Goal: Transaction & Acquisition: Purchase product/service

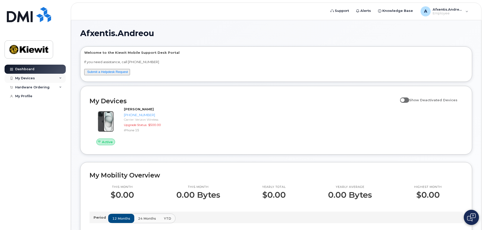
click at [50, 81] on div "My Devices" at bounding box center [35, 78] width 61 height 9
click at [53, 118] on div "Hardware Ordering" at bounding box center [35, 114] width 61 height 9
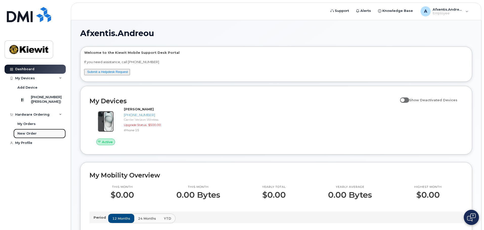
click at [37, 135] on link "New Order" at bounding box center [39, 134] width 52 height 10
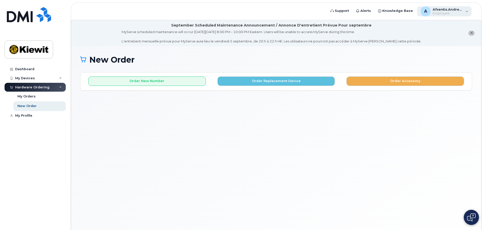
click at [468, 13] on div "A Afxentis.Andreou Employee" at bounding box center [444, 11] width 55 height 10
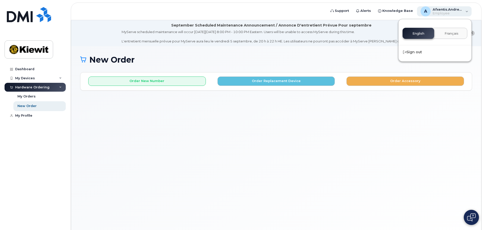
click at [468, 13] on div "A Afxentis.Andreou Employee" at bounding box center [444, 11] width 55 height 10
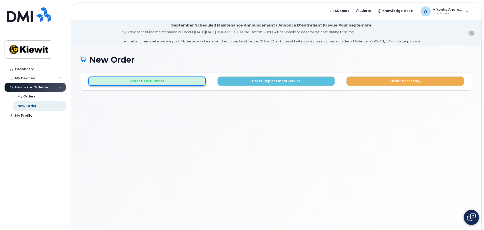
click at [147, 83] on button "Order New Number" at bounding box center [147, 81] width 118 height 9
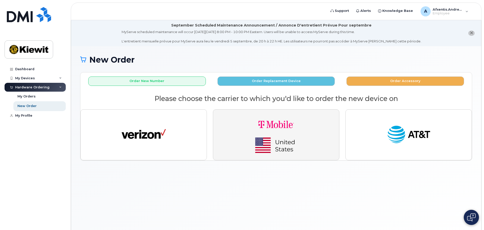
click at [318, 130] on button "button" at bounding box center [276, 134] width 126 height 51
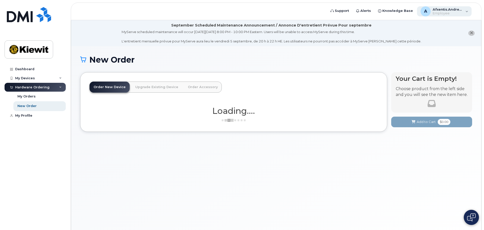
click at [461, 9] on span "Afxentis.Andreou" at bounding box center [447, 9] width 30 height 4
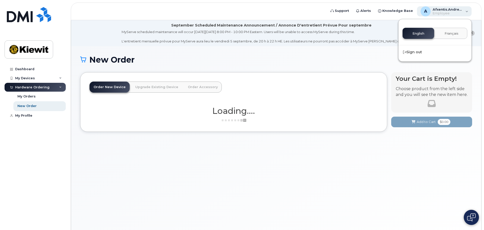
click at [461, 9] on span "Afxentis.Andreou" at bounding box center [447, 9] width 30 height 4
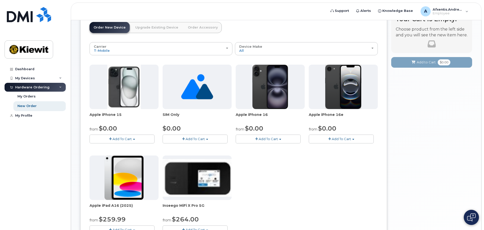
scroll to position [51, 0]
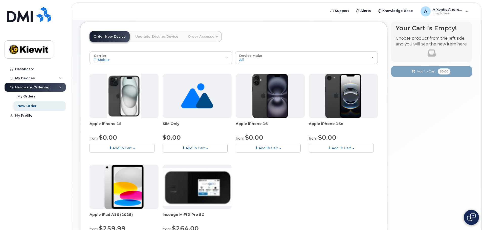
click at [122, 146] on button "Add To Cart" at bounding box center [121, 148] width 65 height 9
click at [124, 158] on link "$0.00 - 2 year Activation (128GB)" at bounding box center [123, 157] width 65 height 6
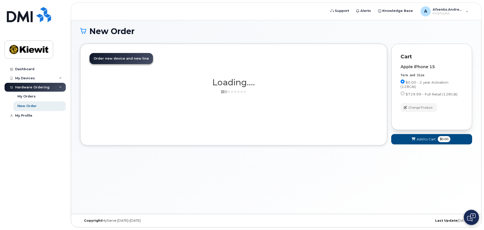
scroll to position [29, 0]
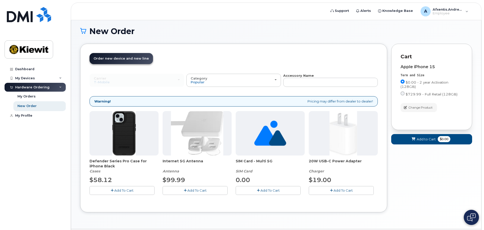
click at [125, 191] on span "Add To Cart" at bounding box center [123, 191] width 19 height 4
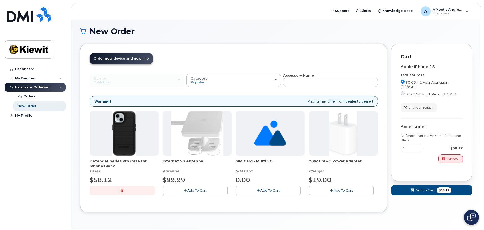
click at [336, 192] on span "Add To Cart" at bounding box center [342, 191] width 19 height 4
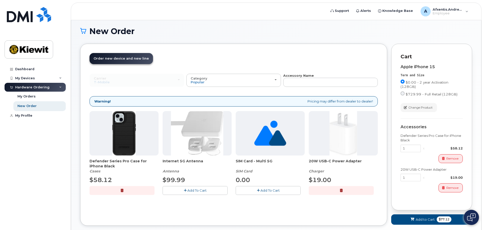
click at [266, 191] on span "Add To Cart" at bounding box center [269, 191] width 19 height 4
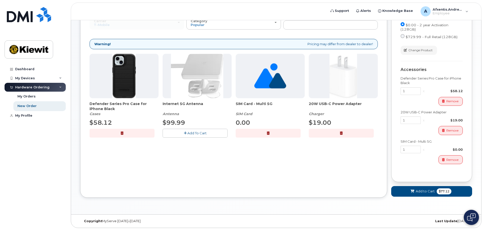
scroll to position [86, 0]
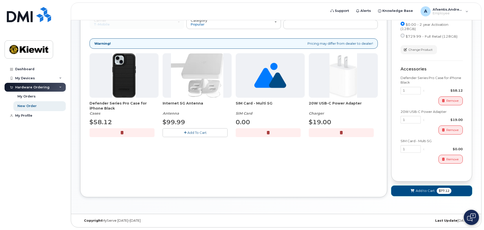
click at [425, 190] on span "Add to Cart" at bounding box center [425, 191] width 19 height 5
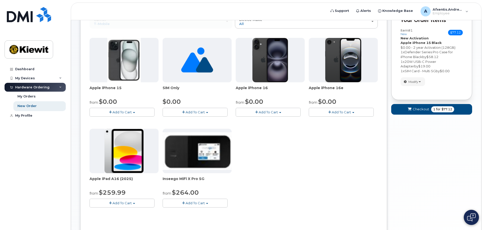
click at [118, 113] on span "Add To Cart" at bounding box center [121, 112] width 19 height 4
click at [122, 123] on link "$0.00 - 2 year Activation (128GB)" at bounding box center [123, 122] width 65 height 6
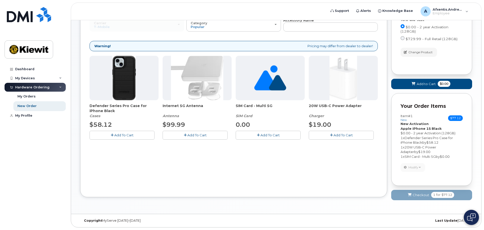
scroll to position [84, 0]
click at [117, 137] on span "Add To Cart" at bounding box center [123, 135] width 19 height 4
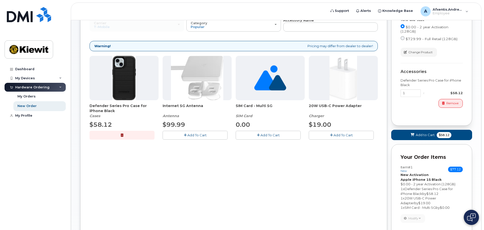
click at [264, 139] on button "Add To Cart" at bounding box center [268, 135] width 65 height 9
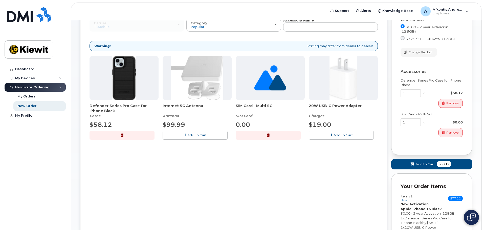
click at [338, 138] on button "Add To Cart" at bounding box center [341, 135] width 65 height 9
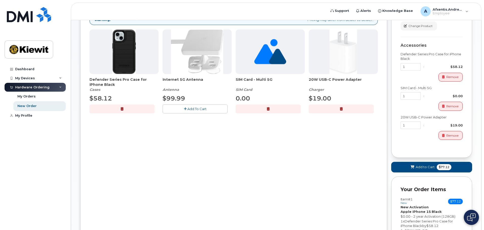
scroll to position [160, 0]
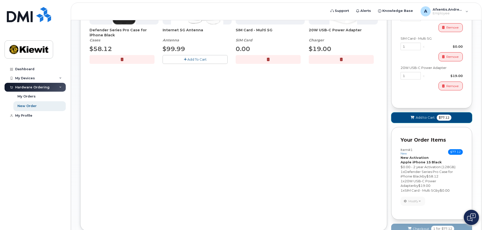
click at [422, 120] on span "Add to Cart" at bounding box center [425, 117] width 19 height 5
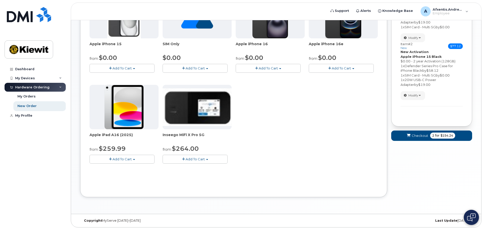
click at [109, 163] on button "Add To Cart" at bounding box center [121, 159] width 65 height 9
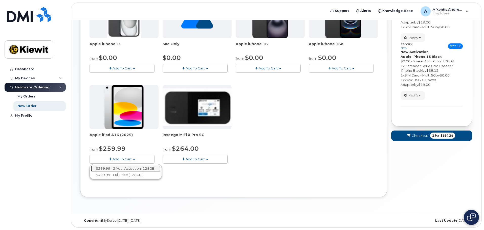
click at [120, 168] on link "$259.99 - 2 Year Activation (128GB)" at bounding box center [126, 169] width 70 height 6
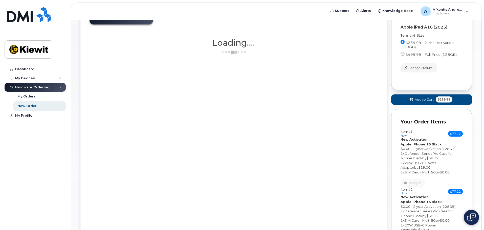
scroll to position [59, 0]
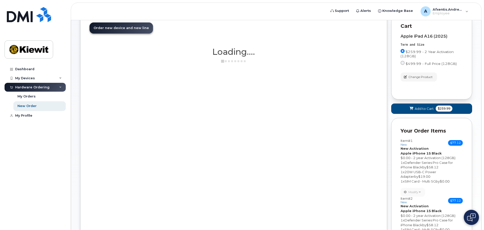
click at [202, 106] on div "Order New Device Upgrade Existing Device Order Accessory Order new device and n…" at bounding box center [233, 153] width 307 height 280
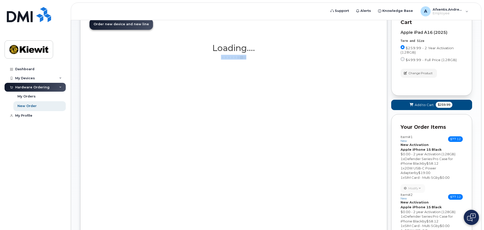
scroll to position [53, 0]
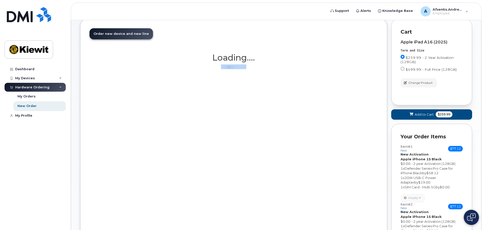
click at [172, 95] on div "Order New Device Upgrade Existing Device Order Accessory Order new device and n…" at bounding box center [233, 159] width 307 height 280
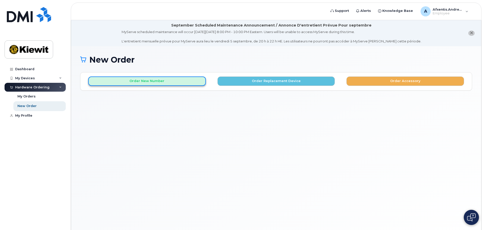
click at [139, 81] on button "Order New Number" at bounding box center [147, 81] width 118 height 9
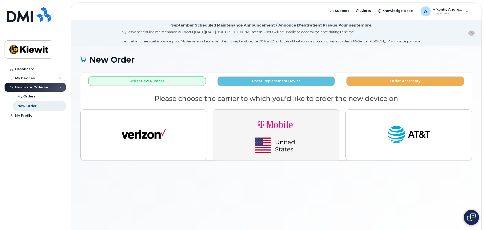
click at [278, 144] on img "button" at bounding box center [276, 135] width 71 height 42
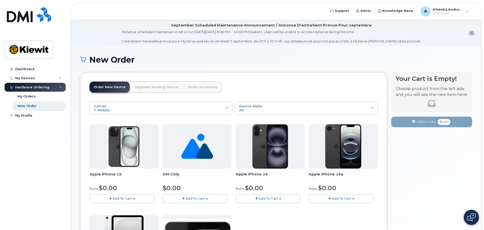
click at [122, 200] on span "Add To Cart" at bounding box center [121, 199] width 19 height 4
click at [126, 209] on link "$0.00 - 2 year Activation (128GB)" at bounding box center [123, 208] width 65 height 6
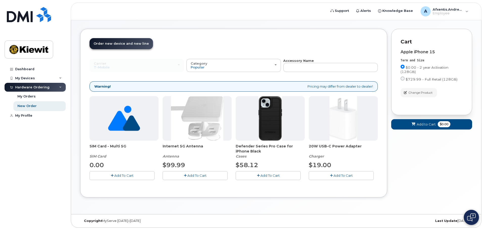
scroll to position [44, 0]
drag, startPoint x: 107, startPoint y: 175, endPoint x: 111, endPoint y: 177, distance: 5.1
click at [107, 175] on button "Add To Cart" at bounding box center [121, 175] width 65 height 9
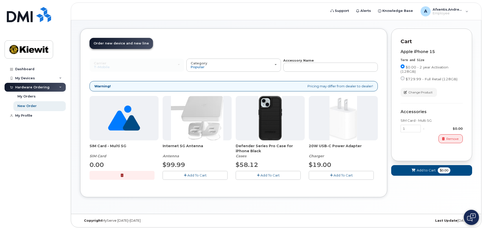
click at [270, 178] on button "Add To Cart" at bounding box center [268, 175] width 65 height 9
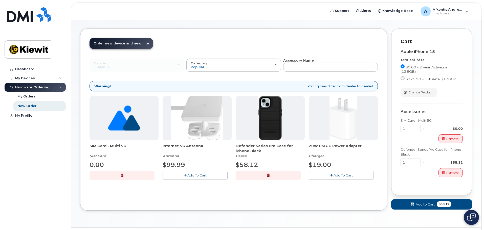
click at [335, 180] on div "SIM Card - Multi 5G SIM Card 0.00 Add To Cart Internet 5G Antenna Antenna $99.9…" at bounding box center [233, 142] width 288 height 92
click at [336, 178] on button "Add To Cart" at bounding box center [341, 175] width 65 height 9
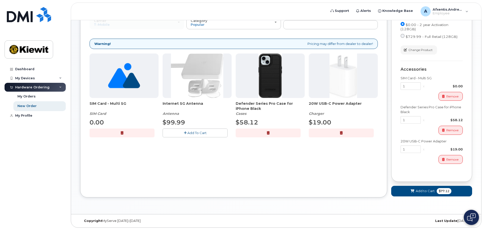
scroll to position [86, 0]
click at [431, 190] on span "Add to Cart" at bounding box center [425, 191] width 19 height 5
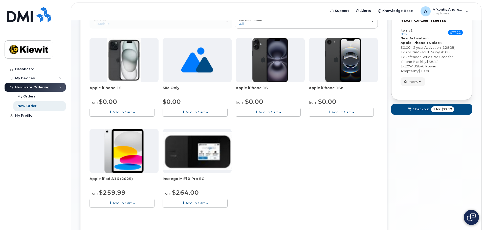
click at [109, 111] on span "button" at bounding box center [110, 112] width 3 height 3
click at [131, 123] on link "$0.00 - 2 year Activation (128GB)" at bounding box center [123, 122] width 65 height 6
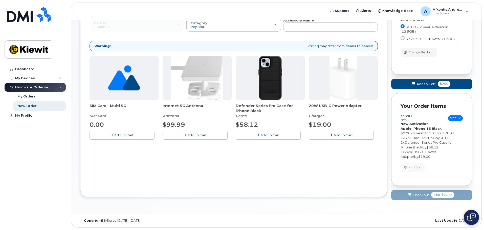
scroll to position [84, 0]
click at [121, 134] on span "Add To Cart" at bounding box center [123, 135] width 19 height 4
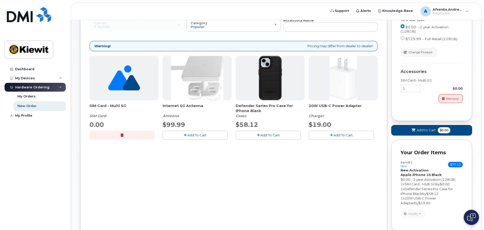
click at [269, 135] on span "Add To Cart" at bounding box center [269, 135] width 19 height 4
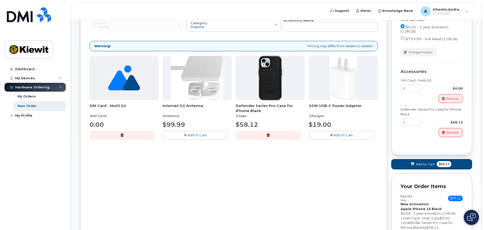
click at [328, 136] on button "Add To Cart" at bounding box center [341, 135] width 65 height 9
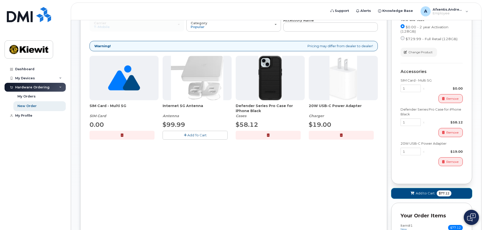
drag, startPoint x: 452, startPoint y: 197, endPoint x: 420, endPoint y: 188, distance: 33.6
click at [452, 197] on button "Add to Cart $77.12" at bounding box center [431, 193] width 81 height 10
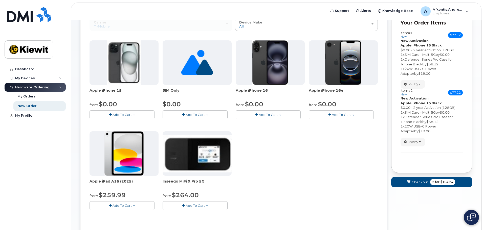
click at [115, 206] on span "Add To Cart" at bounding box center [121, 206] width 19 height 4
click at [136, 215] on link "$259.99 - 2 Year Activation (128GB)" at bounding box center [126, 215] width 70 height 6
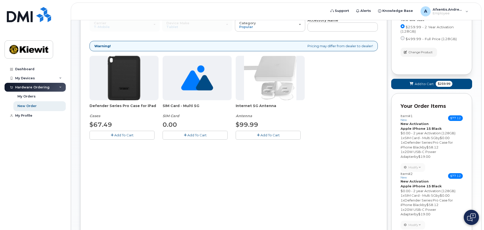
click at [115, 134] on span "Add To Cart" at bounding box center [123, 135] width 19 height 4
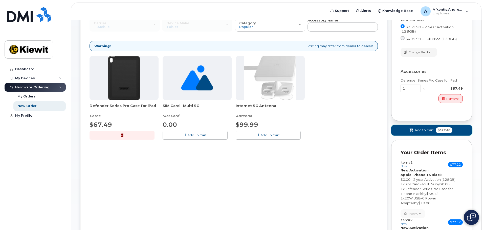
click at [445, 131] on span "$327.48" at bounding box center [444, 130] width 17 height 6
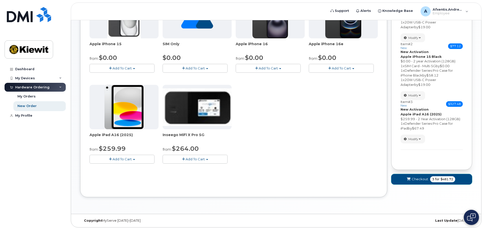
click at [443, 180] on span "$481.72" at bounding box center [446, 179] width 13 height 5
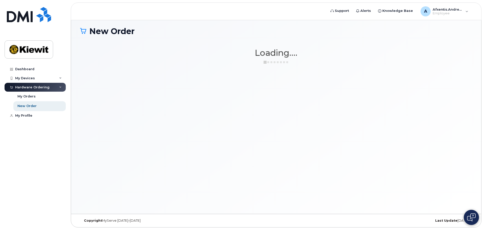
scroll to position [29, 0]
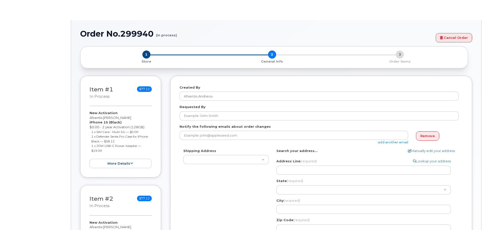
select select
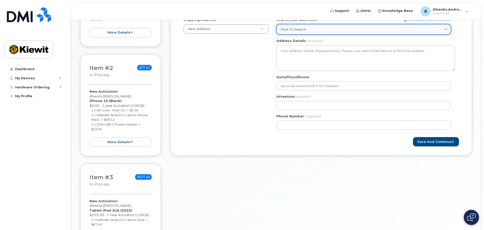
scroll to position [177, 0]
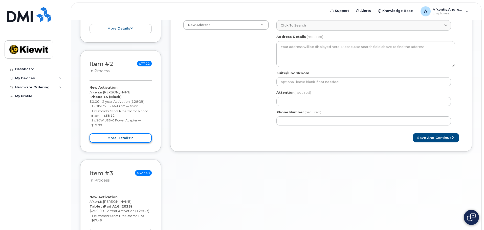
click at [144, 141] on button "more details" at bounding box center [120, 137] width 62 height 9
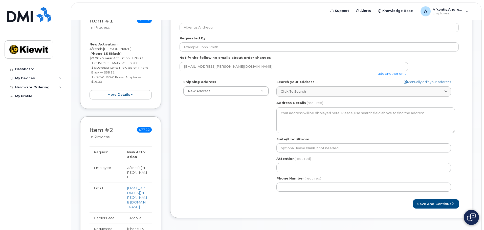
scroll to position [68, 0]
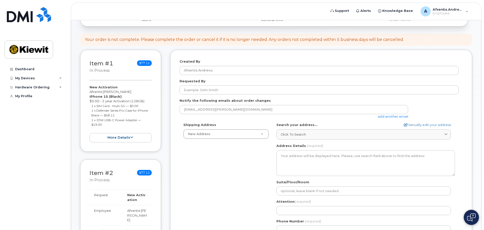
click at [225, 156] on div "Shipping Address New Address New Address 1429 Boulder Blvd AB Search your addre…" at bounding box center [318, 181] width 279 height 116
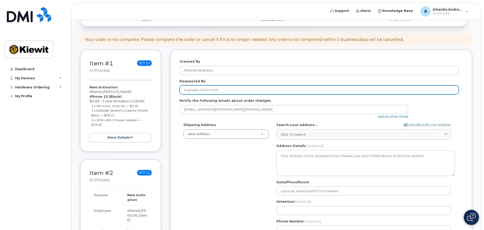
click at [227, 91] on input "Requested By" at bounding box center [318, 89] width 279 height 9
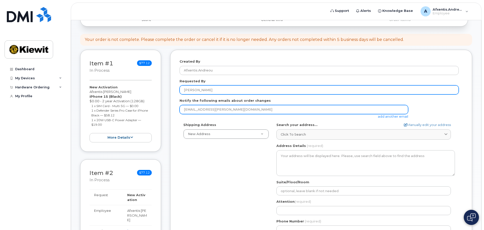
type input "[PERSON_NAME]"
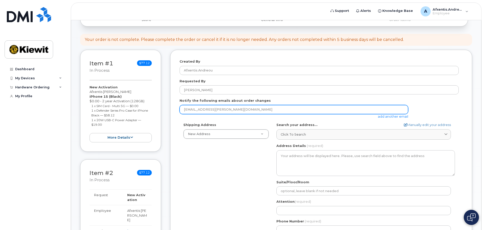
click at [247, 113] on input "afxentis.andreou@kiewit.com" at bounding box center [293, 109] width 228 height 9
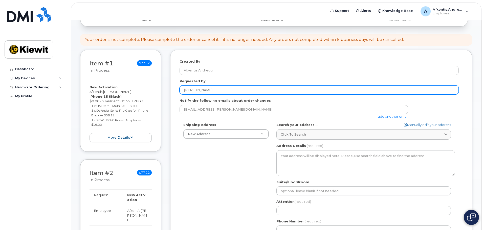
click at [218, 90] on input "[PERSON_NAME]" at bounding box center [318, 89] width 279 height 9
drag, startPoint x: 221, startPoint y: 90, endPoint x: 146, endPoint y: 89, distance: 74.8
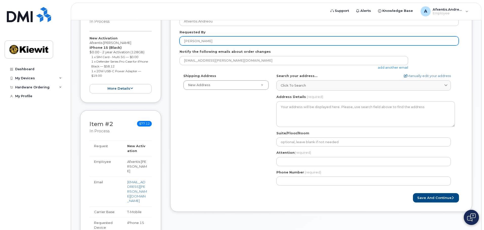
scroll to position [118, 0]
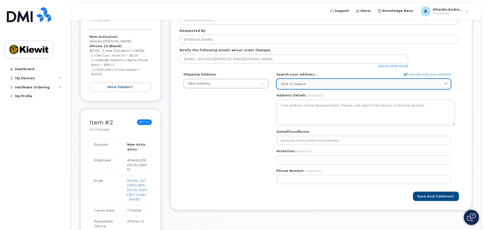
click at [318, 84] on div "Click to search" at bounding box center [364, 84] width 166 height 5
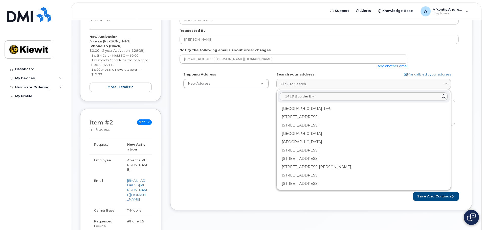
type input "1429 [GEOGRAPHIC_DATA]"
click at [292, 97] on input "1429 [GEOGRAPHIC_DATA]" at bounding box center [364, 97] width 168 height 8
drag, startPoint x: 318, startPoint y: 97, endPoint x: 210, endPoint y: 99, distance: 108.2
click at [210, 99] on div "Shipping Address New Address New Address 1429 Boulder Blvd AB Search your addre…" at bounding box center [318, 130] width 279 height 116
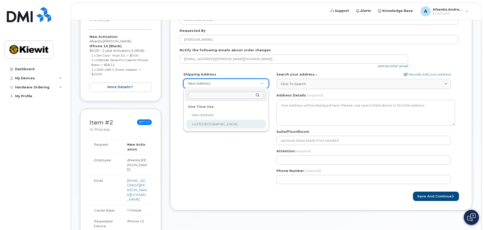
select select "1429 [GEOGRAPHIC_DATA]"
type textarea "1429 Boulder Blvd VALMEYER IL 62295-2603 UNITED STATES"
type input "Afxentis [PERSON_NAME]"
type input "3316881616"
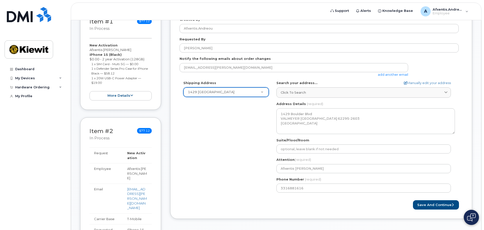
scroll to position [101, 0]
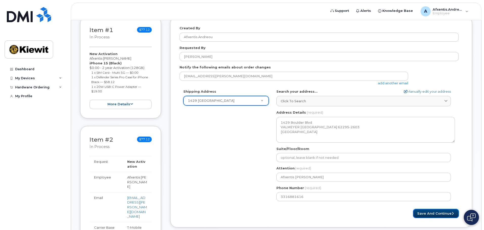
click at [424, 215] on button "Save and Continue" at bounding box center [436, 213] width 46 height 9
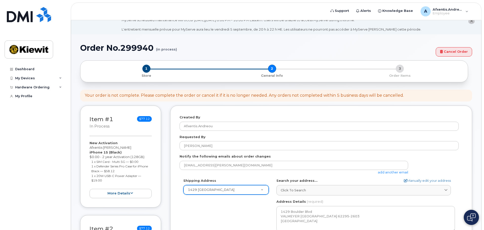
scroll to position [0, 0]
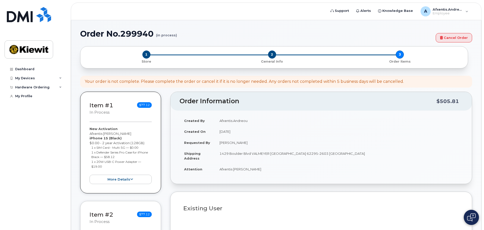
select select
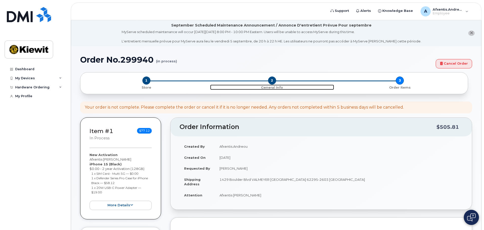
click at [272, 81] on span "2" at bounding box center [272, 81] width 8 height 8
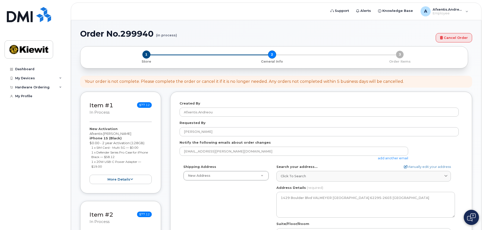
select select
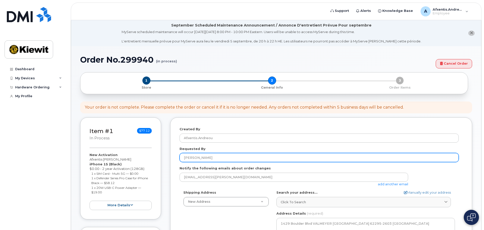
drag, startPoint x: 227, startPoint y: 159, endPoint x: 174, endPoint y: 158, distance: 53.6
click at [174, 158] on div "Created By Afxentis.Andreou Requested By [PERSON_NAME] Notify the following ema…" at bounding box center [321, 223] width 302 height 211
click at [214, 158] on input "[PERSON_NAME]" at bounding box center [318, 157] width 279 height 9
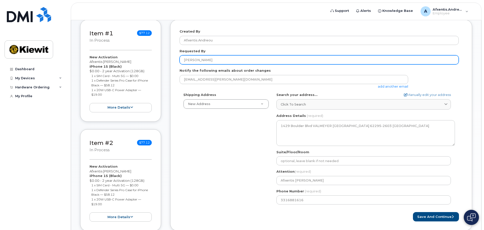
scroll to position [101, 0]
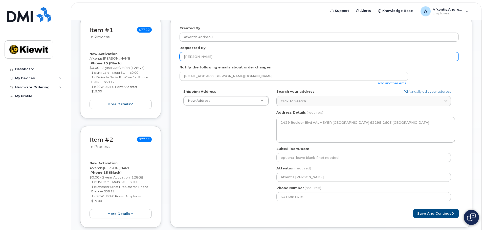
type input "[PERSON_NAME]"
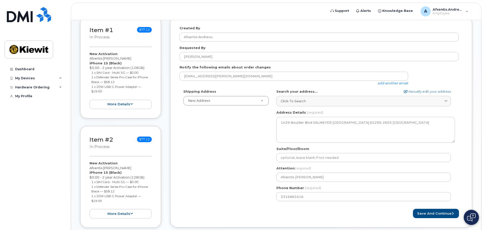
click at [237, 126] on div "Shipping Address New Address New Address [STREET_ADDRESS] IL Valmeyer Search yo…" at bounding box center [318, 147] width 279 height 116
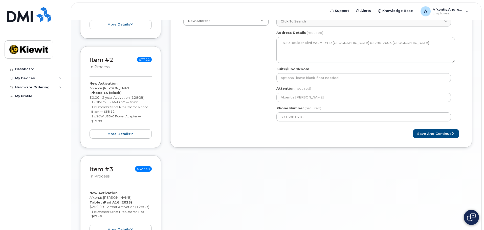
scroll to position [202, 0]
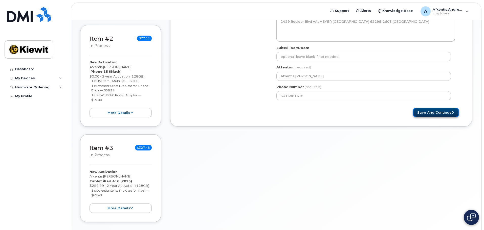
click at [440, 115] on button "Save and Continue" at bounding box center [436, 112] width 46 height 9
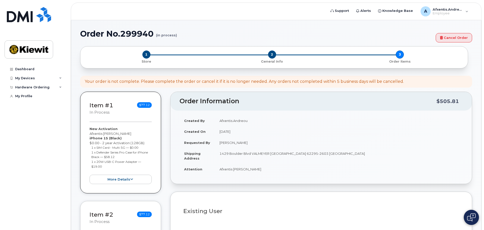
select select
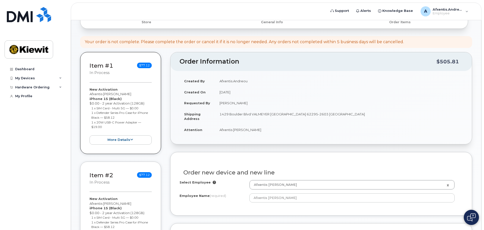
scroll to position [126, 0]
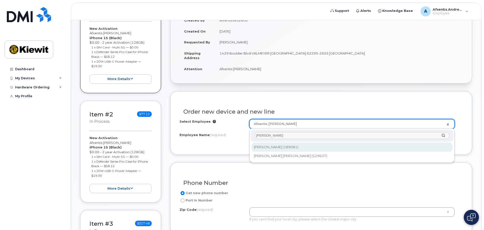
type input "[PERSON_NAME]"
type input "2317196"
type input "[PERSON_NAME]"
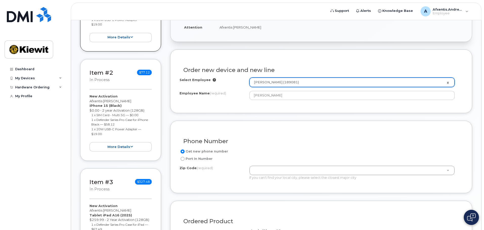
scroll to position [202, 0]
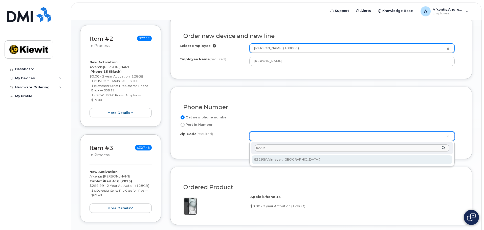
type input "62295"
type input "62295 ([PERSON_NAME], [GEOGRAPHIC_DATA])"
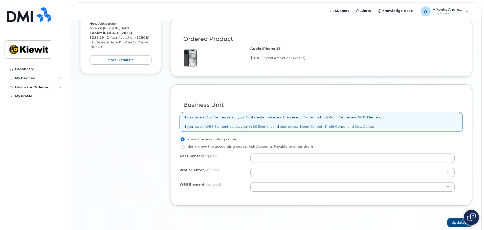
scroll to position [354, 0]
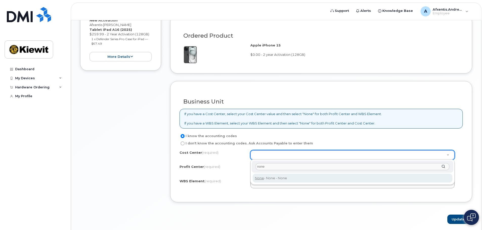
type input "none"
type input "None"
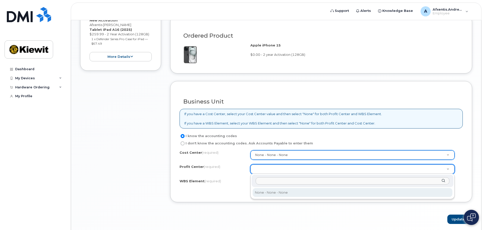
select select "None"
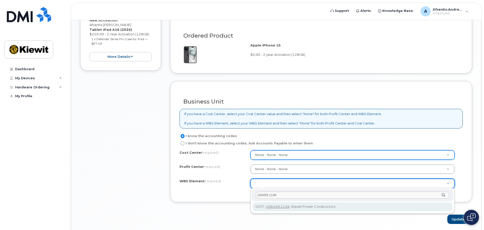
type input "106459.1146"
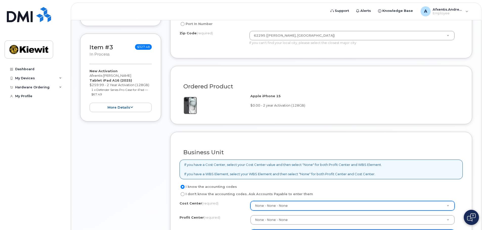
scroll to position [373, 0]
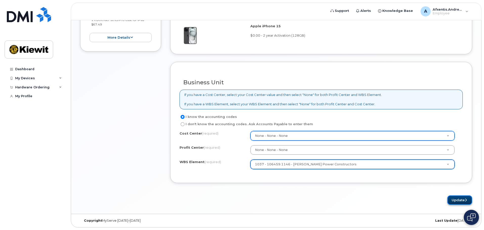
click at [454, 199] on button "Update" at bounding box center [459, 200] width 25 height 9
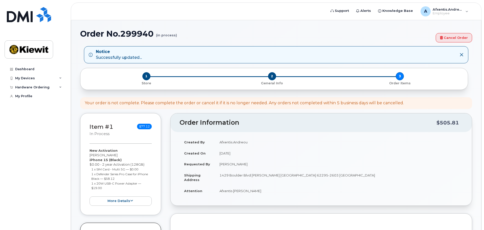
select select
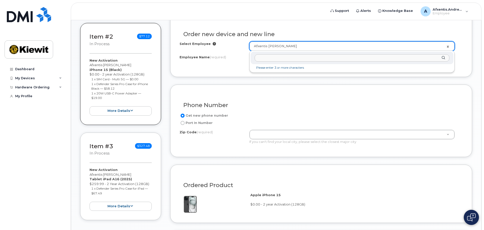
scroll to position [227, 0]
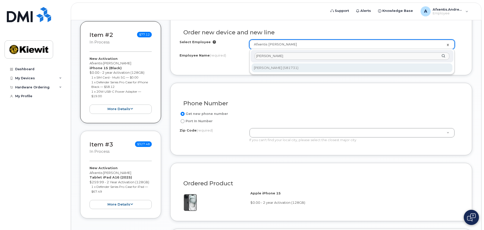
type input "[PERSON_NAME]"
type input "2983214"
type input "[PERSON_NAME]"
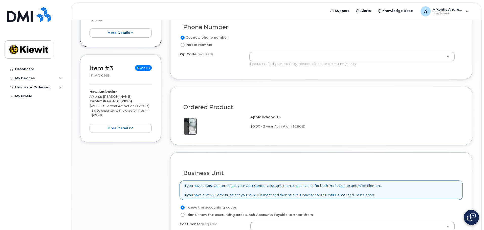
scroll to position [303, 0]
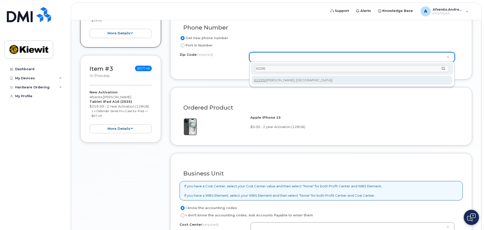
type input "62295"
type input "62295 ([PERSON_NAME], [GEOGRAPHIC_DATA])"
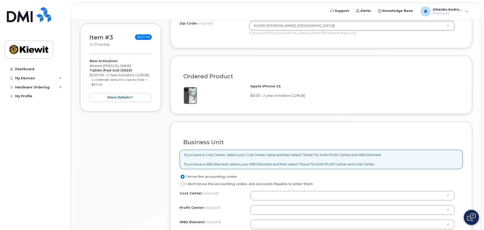
scroll to position [379, 0]
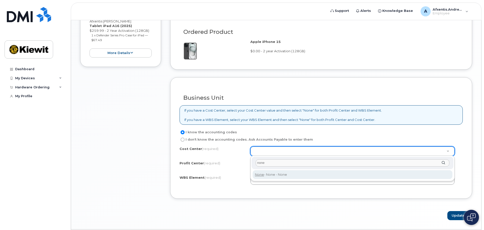
type input "none"
type input "None"
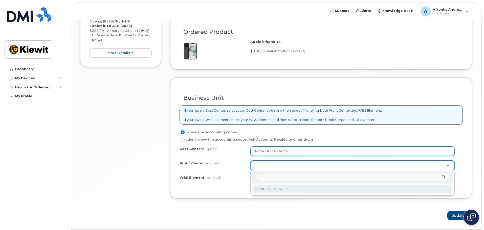
select select "None"
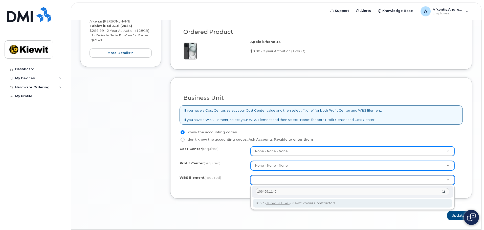
type input "106459.1146"
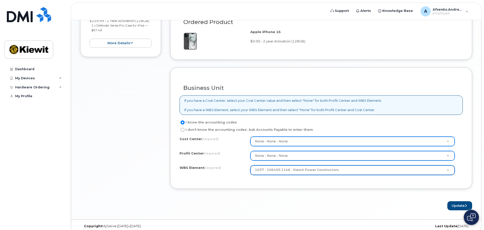
scroll to position [395, 0]
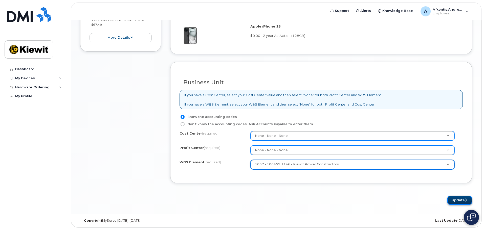
click at [457, 202] on button "Update" at bounding box center [459, 200] width 25 height 9
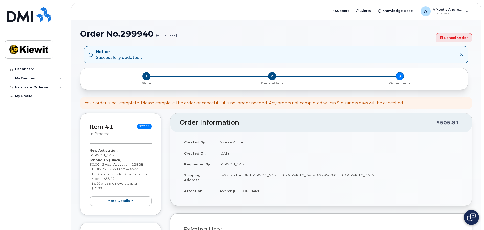
select select
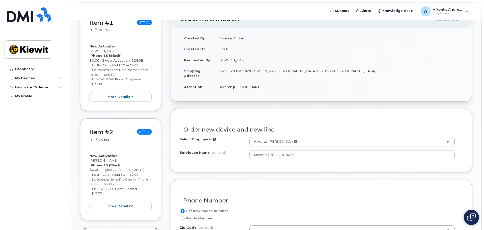
scroll to position [126, 0]
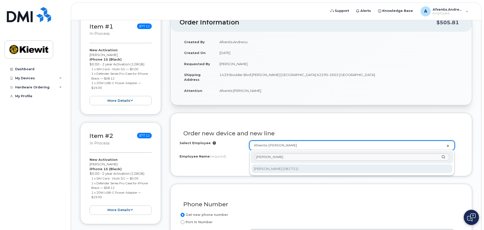
type input "[PERSON_NAME]"
type input "2983214"
type input "[PERSON_NAME]"
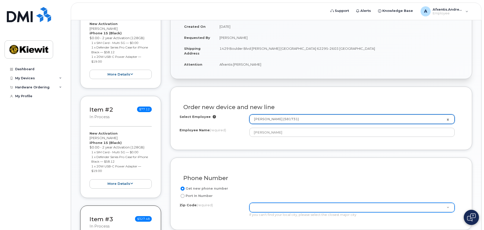
scroll to position [177, 0]
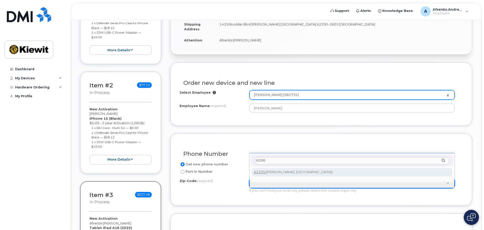
type input "62295"
type input "62295 ([PERSON_NAME], [GEOGRAPHIC_DATA])"
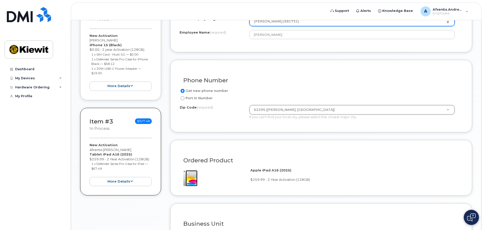
scroll to position [354, 0]
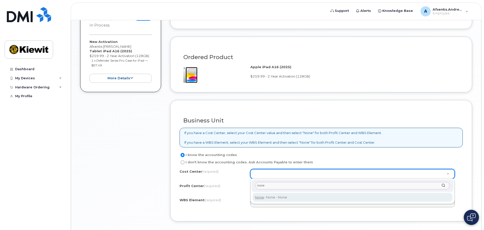
type input "none"
type input "None"
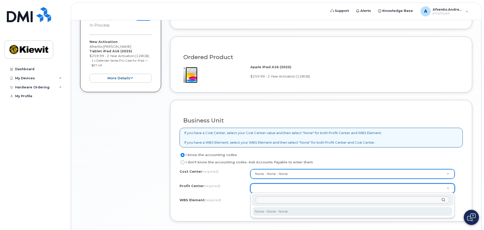
select select "None"
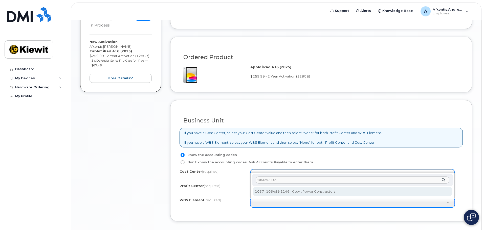
type input "106459.1146"
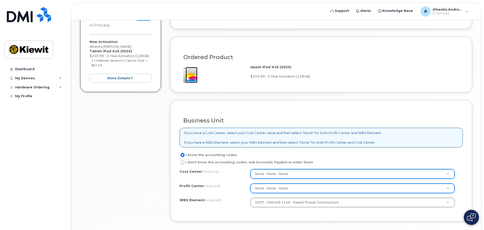
scroll to position [392, 0]
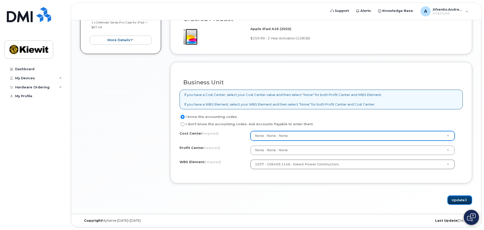
drag, startPoint x: 459, startPoint y: 198, endPoint x: 445, endPoint y: 199, distance: 14.4
click at [459, 198] on button "Update" at bounding box center [459, 200] width 25 height 9
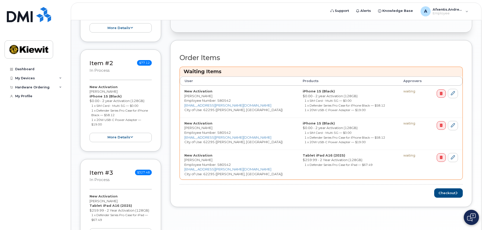
scroll to position [202, 0]
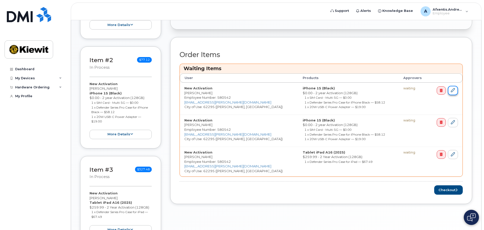
click at [450, 91] on link at bounding box center [453, 90] width 10 height 9
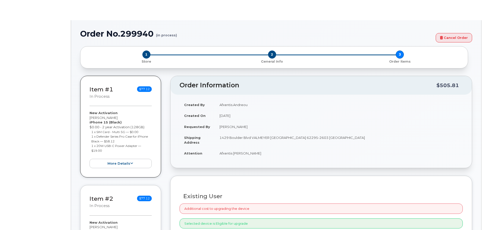
radio input "true"
type input "2976846"
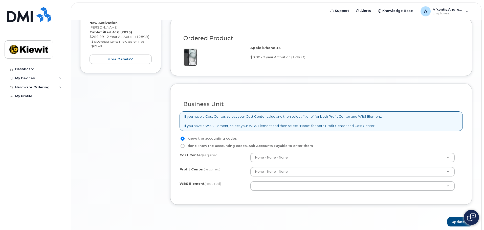
scroll to position [373, 0]
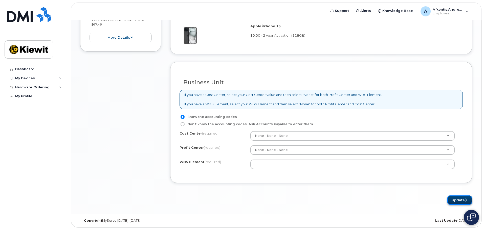
click at [452, 203] on button "Update" at bounding box center [459, 200] width 25 height 9
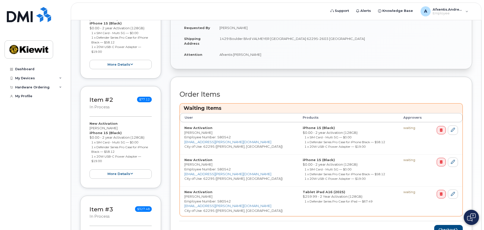
scroll to position [148, 0]
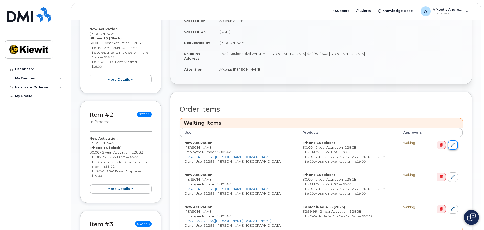
click at [453, 149] on link at bounding box center [453, 145] width 10 height 9
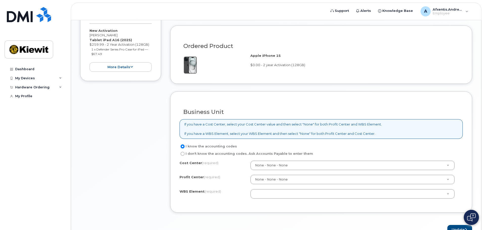
scroll to position [354, 0]
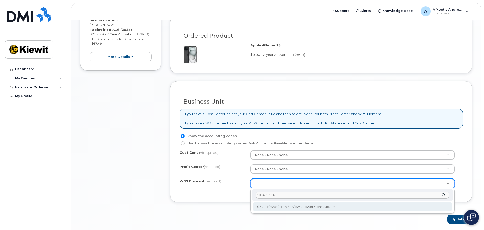
type input "106459.1146"
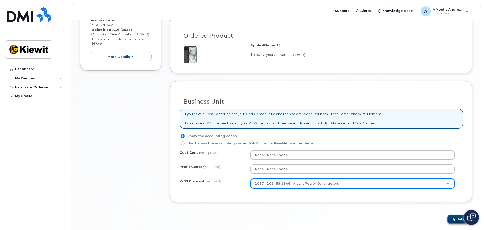
click at [455, 218] on button "Update" at bounding box center [459, 219] width 25 height 9
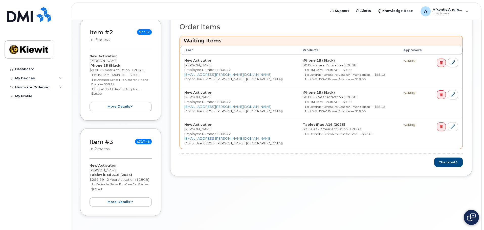
scroll to position [249, 0]
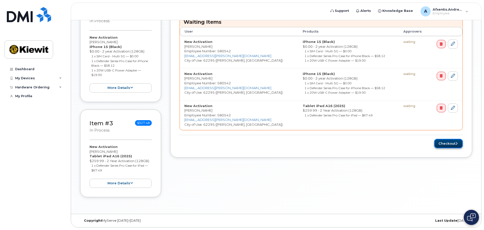
click at [446, 145] on button "Checkout" at bounding box center [448, 143] width 29 height 9
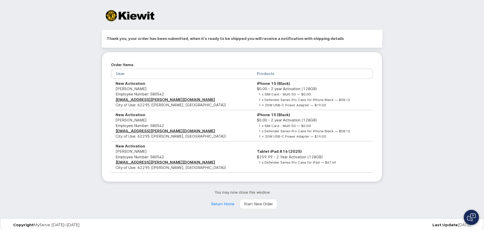
scroll to position [5, 0]
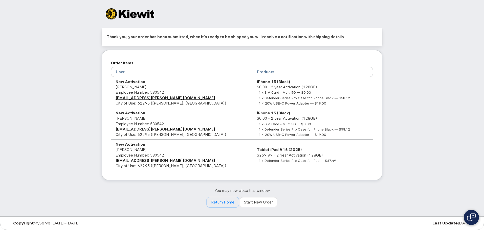
drag, startPoint x: 233, startPoint y: 201, endPoint x: 243, endPoint y: 185, distance: 18.6
click at [233, 201] on link "Return Home" at bounding box center [223, 202] width 32 height 10
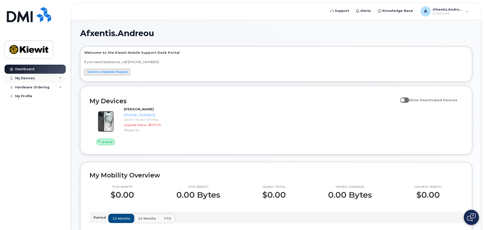
click at [28, 79] on div "My Devices" at bounding box center [25, 78] width 20 height 4
click at [40, 117] on div "Hardware Ordering" at bounding box center [32, 115] width 34 height 4
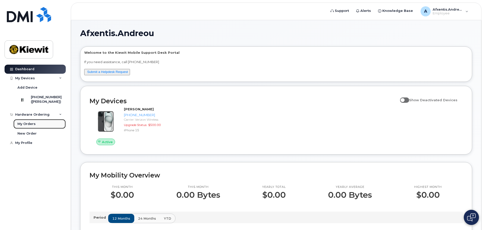
click at [26, 126] on div "My Orders" at bounding box center [26, 124] width 18 height 5
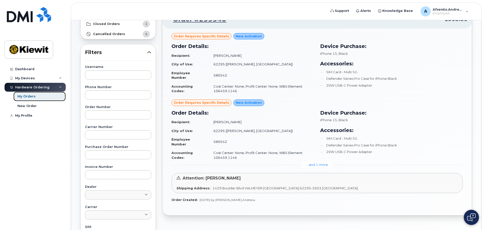
scroll to position [51, 0]
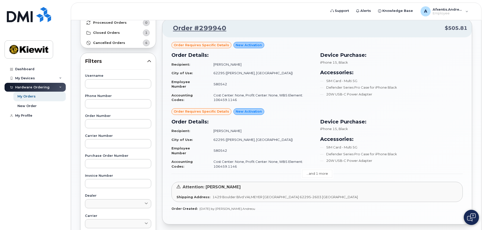
click at [326, 175] on link "...and 1 more" at bounding box center [317, 174] width 30 height 8
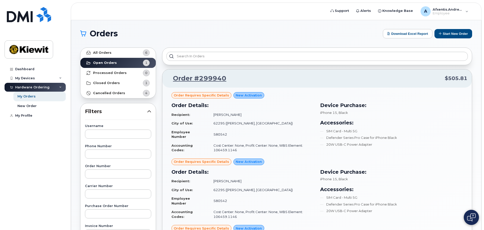
scroll to position [0, 0]
